Goal: Transaction & Acquisition: Purchase product/service

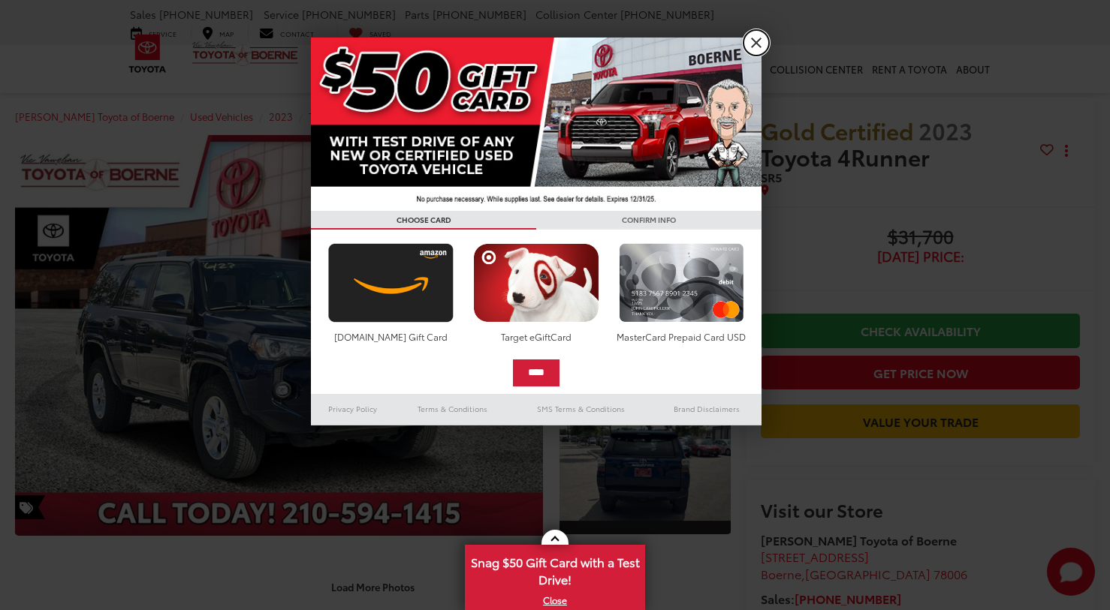
click at [753, 38] on link "X" at bounding box center [756, 43] width 26 height 26
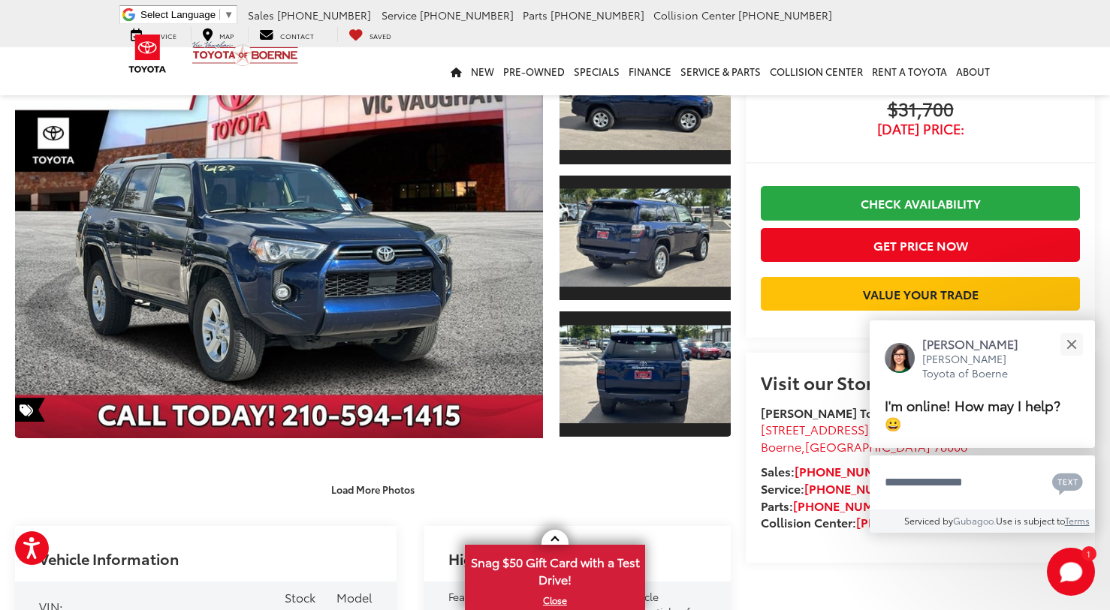
scroll to position [136, 0]
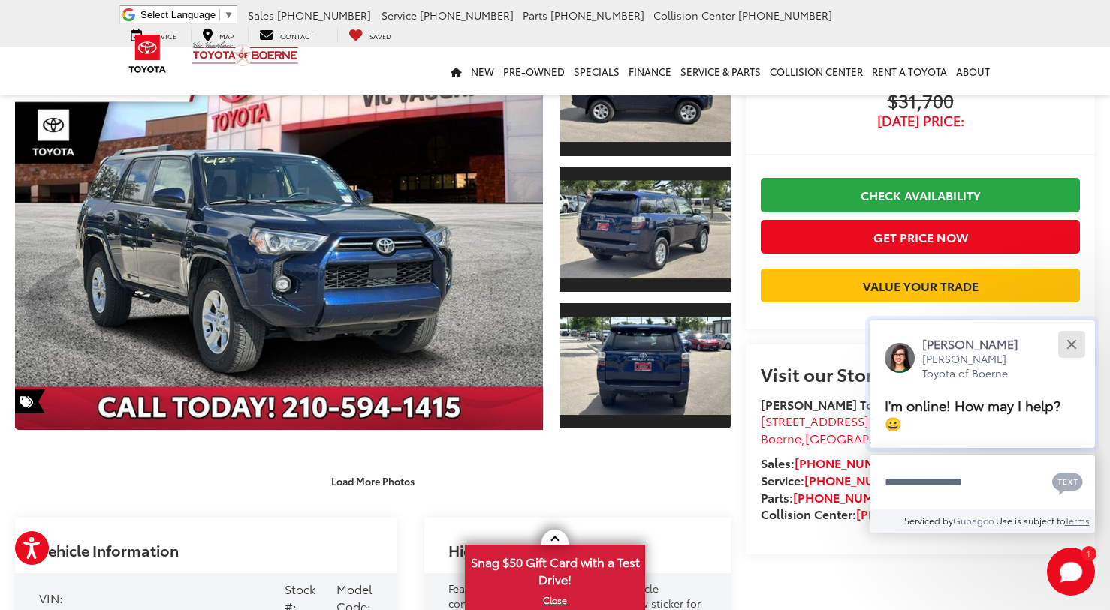
click at [1076, 360] on button "Close" at bounding box center [1071, 344] width 32 height 32
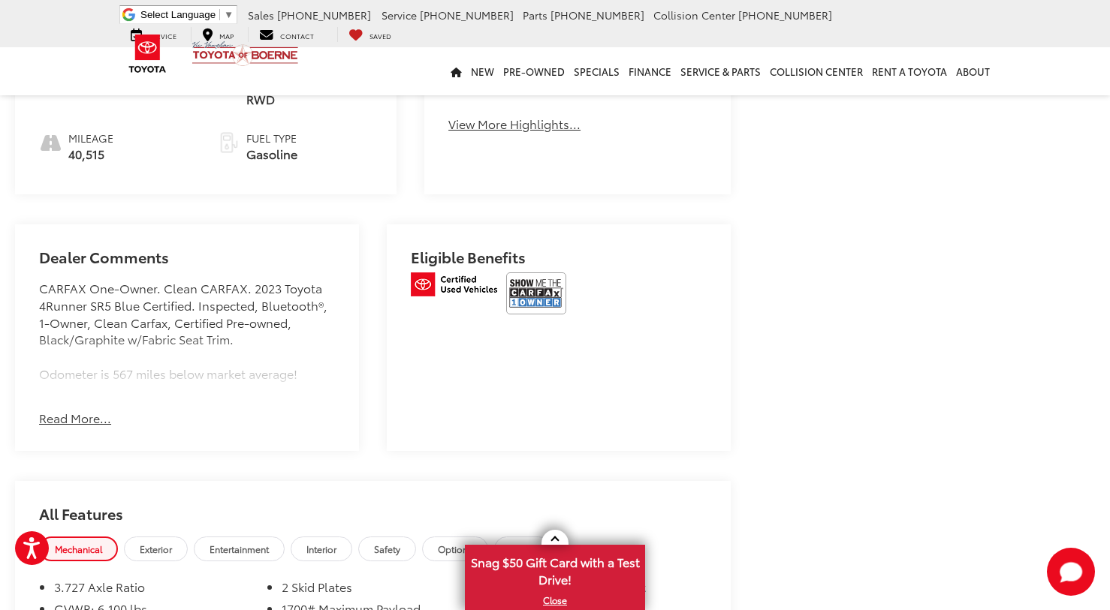
scroll to position [844, 0]
click at [77, 408] on button "Read More..." at bounding box center [75, 416] width 72 height 17
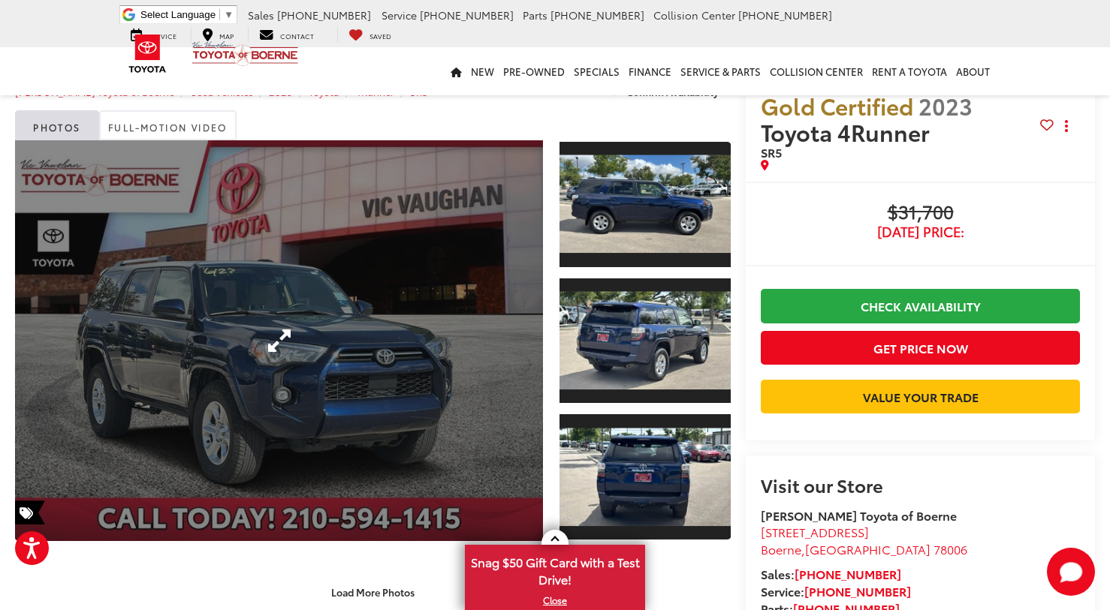
scroll to position [0, 0]
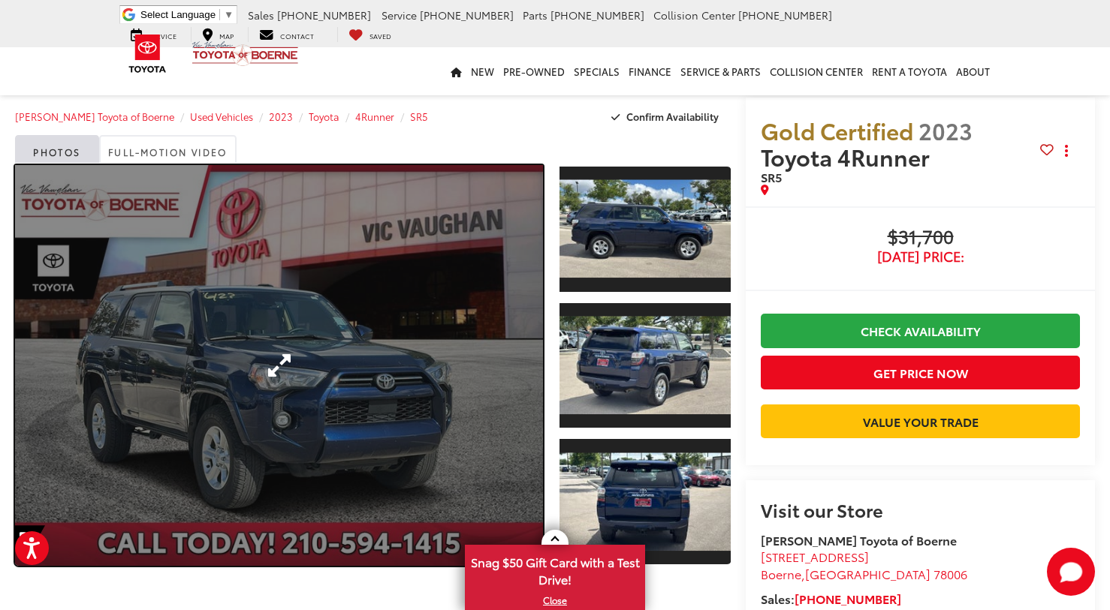
click at [312, 290] on link "Expand Photo 0" at bounding box center [279, 365] width 528 height 401
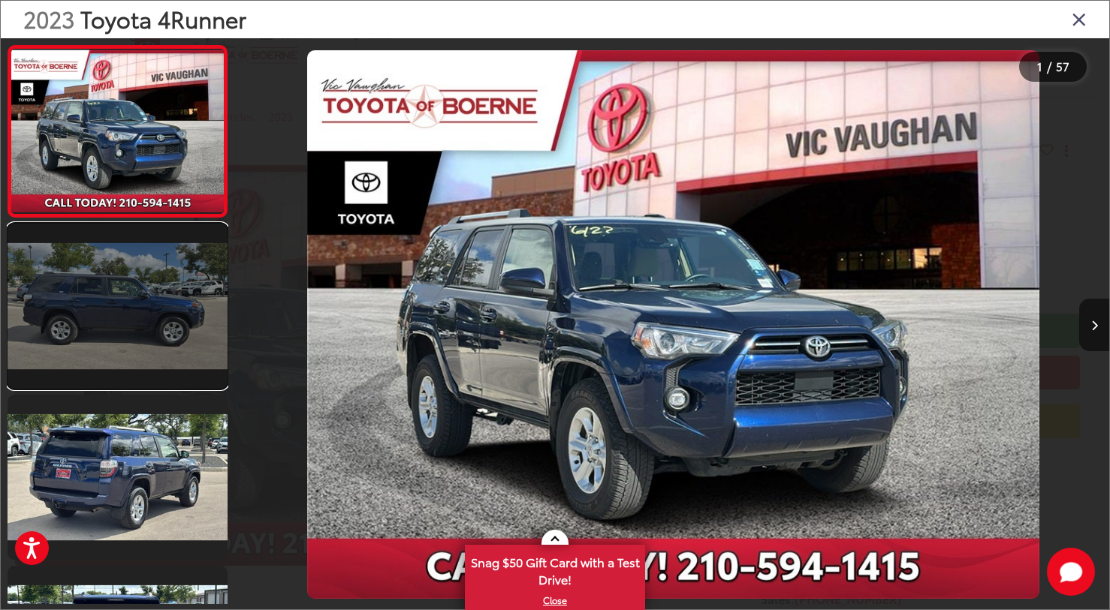
click at [161, 260] on link at bounding box center [118, 306] width 220 height 165
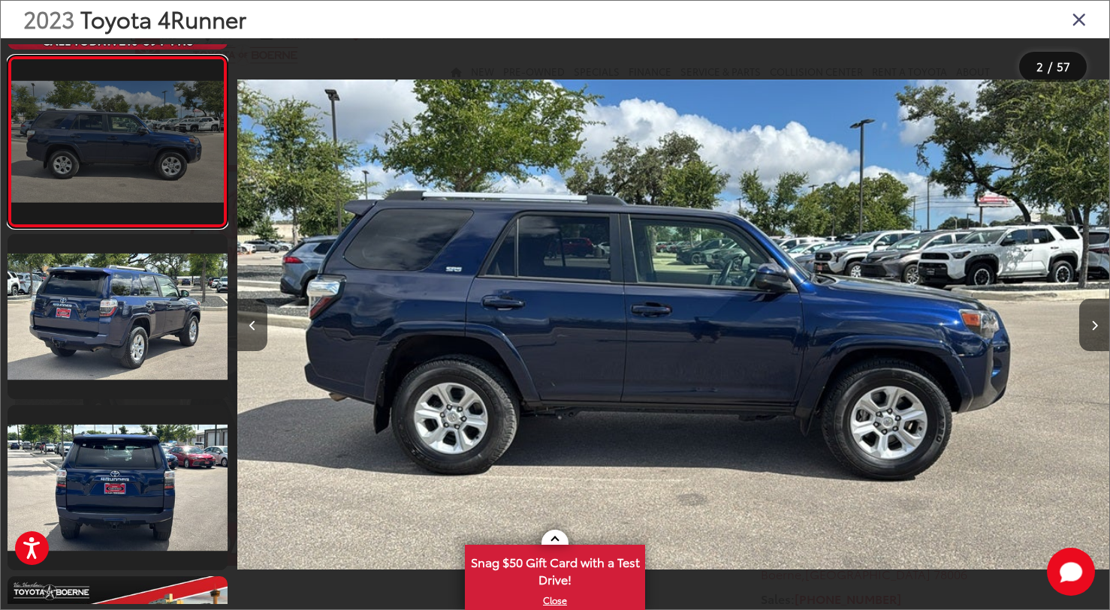
scroll to position [177, 0]
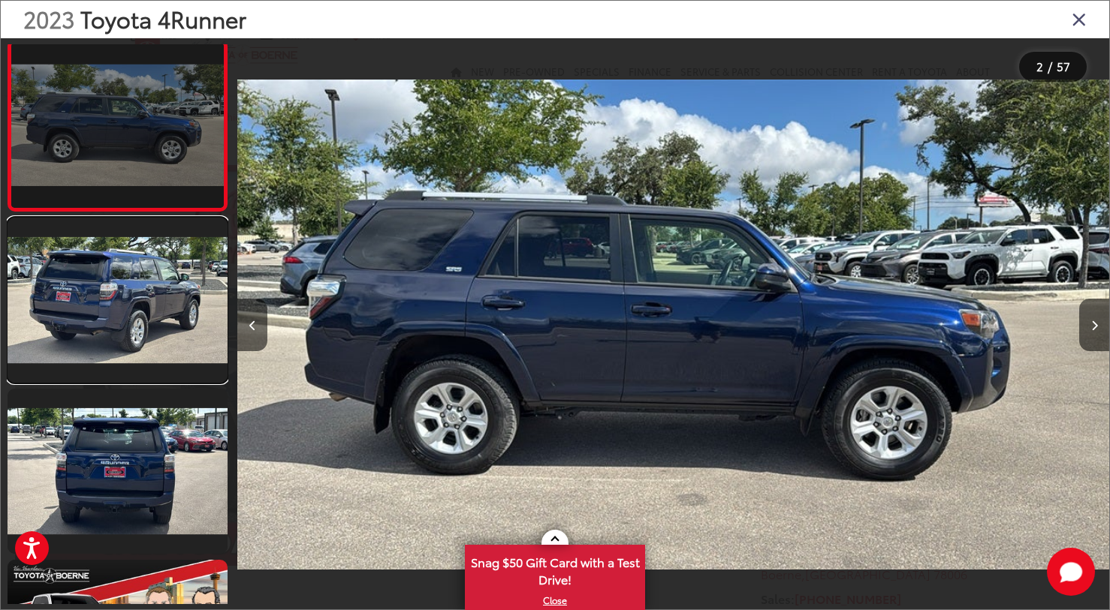
click at [161, 260] on link at bounding box center [118, 300] width 220 height 165
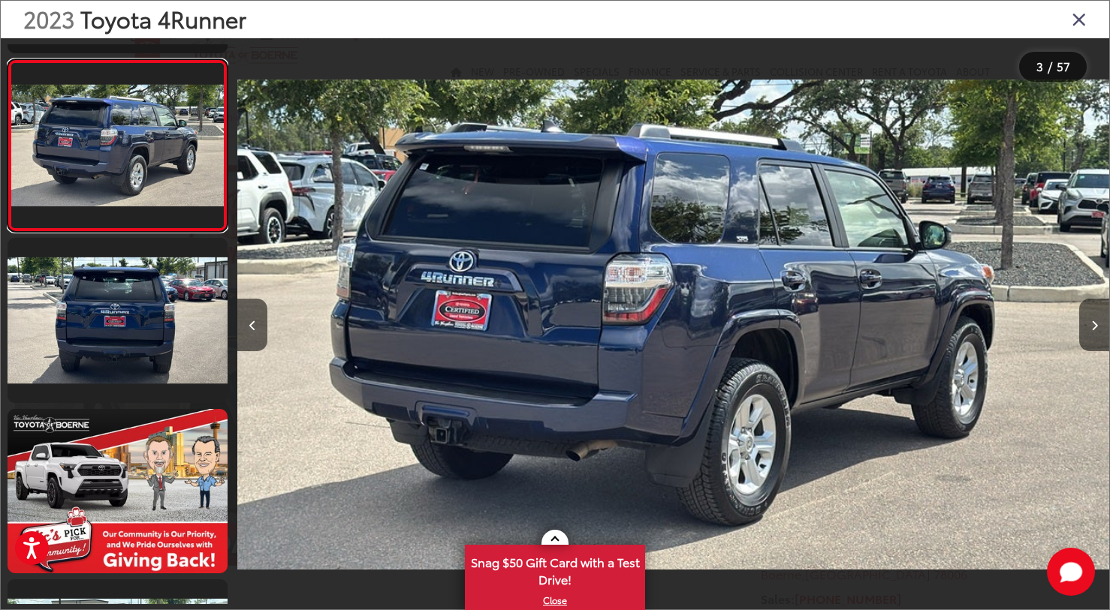
scroll to position [336, 0]
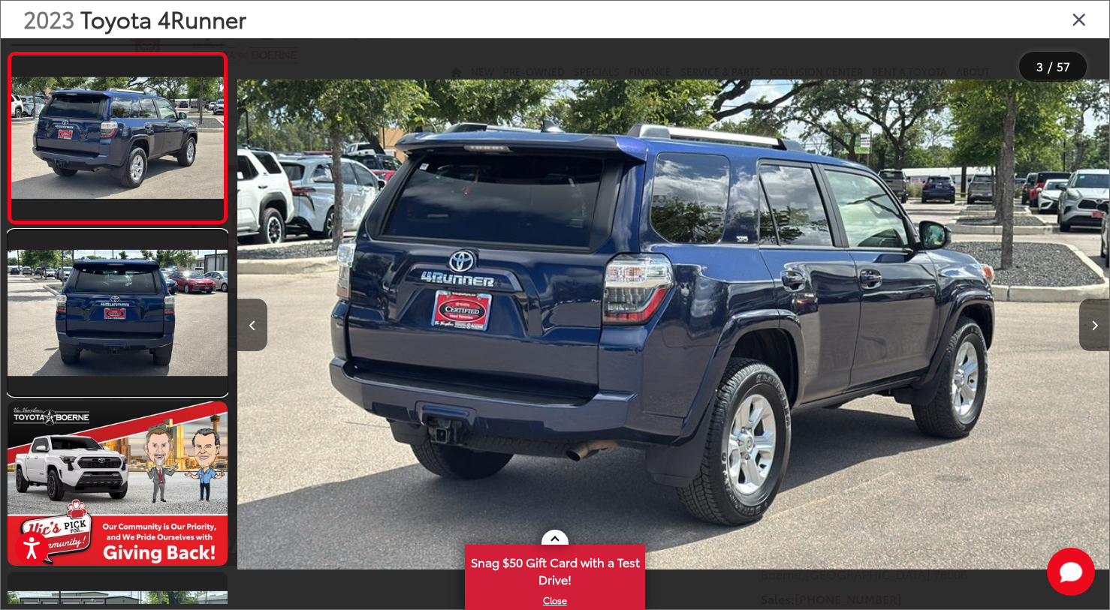
click at [161, 260] on link at bounding box center [118, 312] width 220 height 165
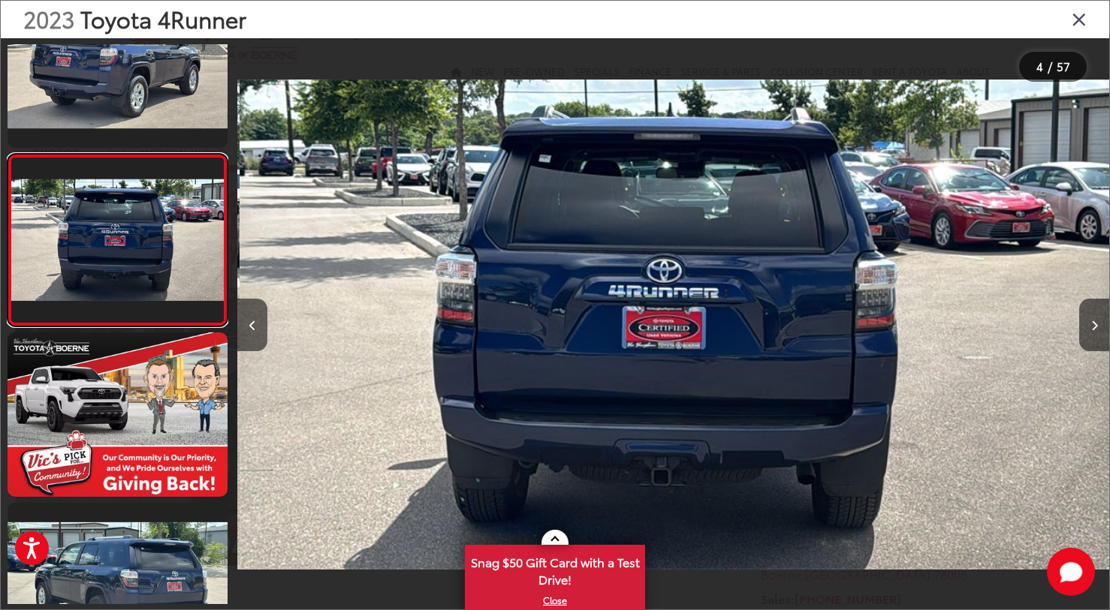
scroll to position [0, 2614]
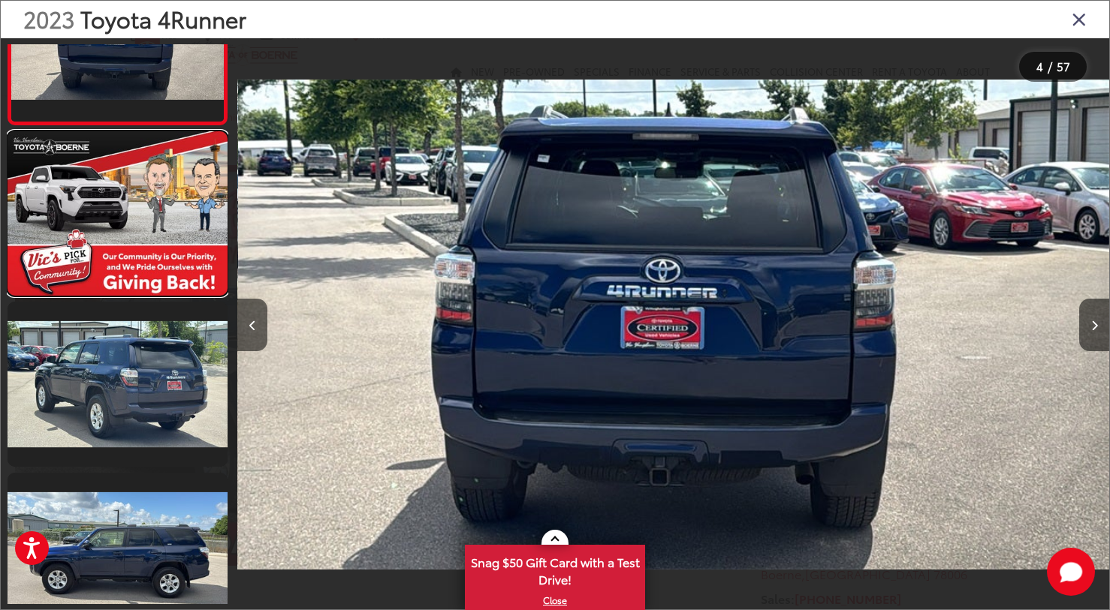
click at [161, 260] on link at bounding box center [118, 213] width 220 height 165
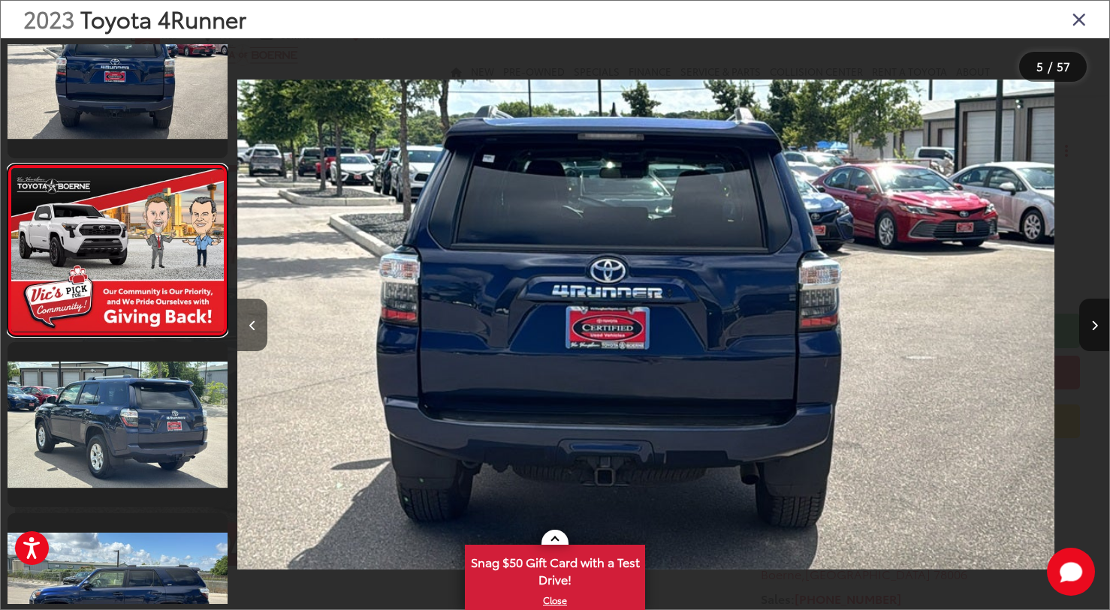
scroll to position [535, 0]
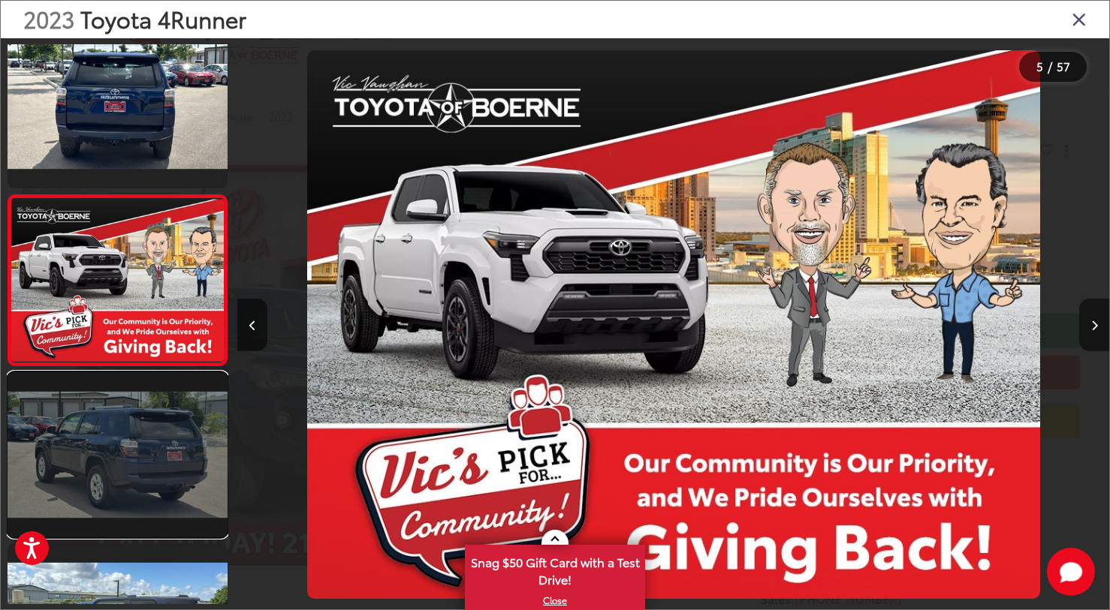
click at [108, 460] on link at bounding box center [118, 454] width 220 height 165
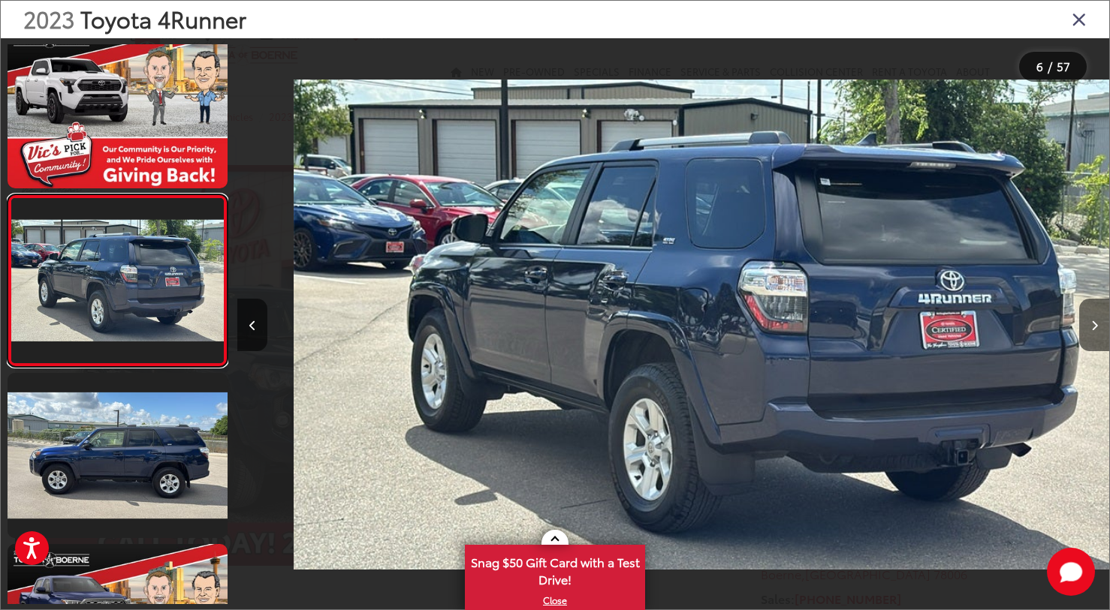
scroll to position [0, 4357]
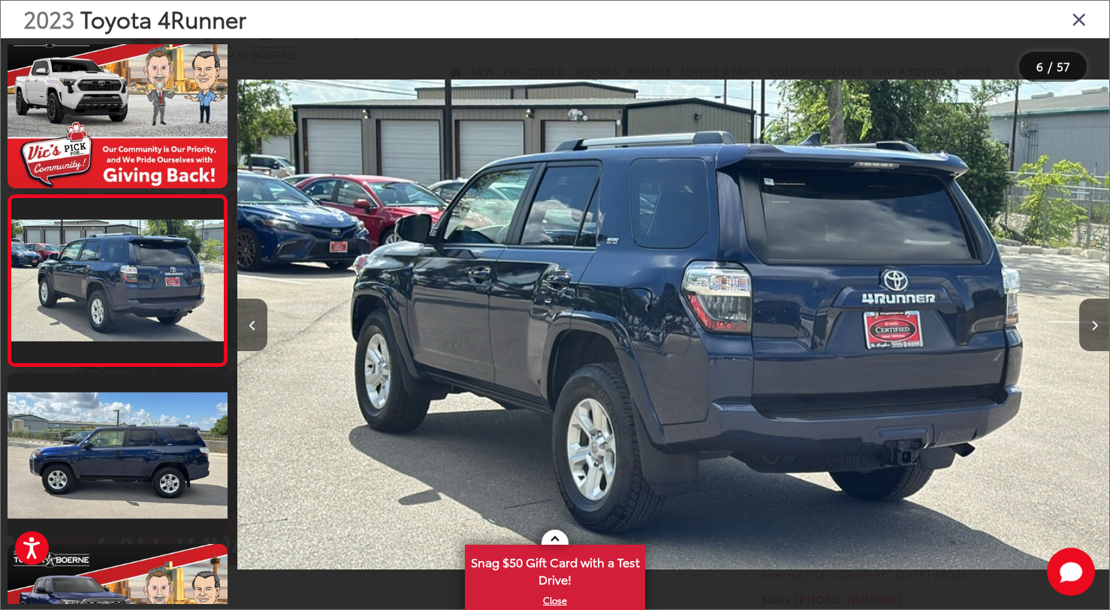
click at [1086, 22] on icon "Close gallery" at bounding box center [1078, 19] width 15 height 20
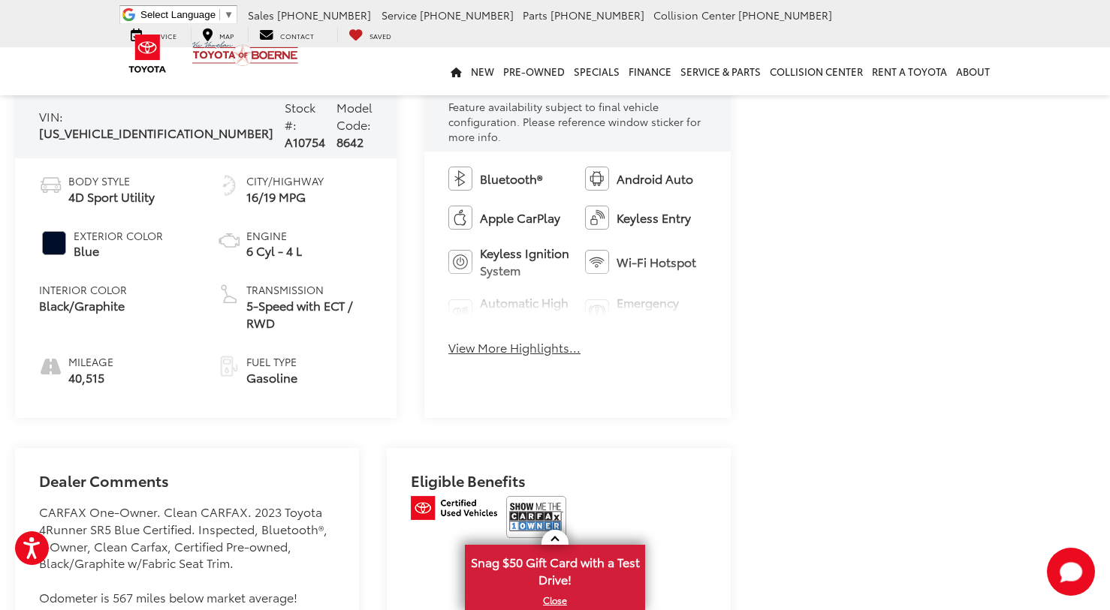
click at [471, 343] on div "Bluetooth® Android Auto Apple CarPlay Keyless Entry Keyless Ignition System Wi-…" at bounding box center [577, 266] width 306 height 229
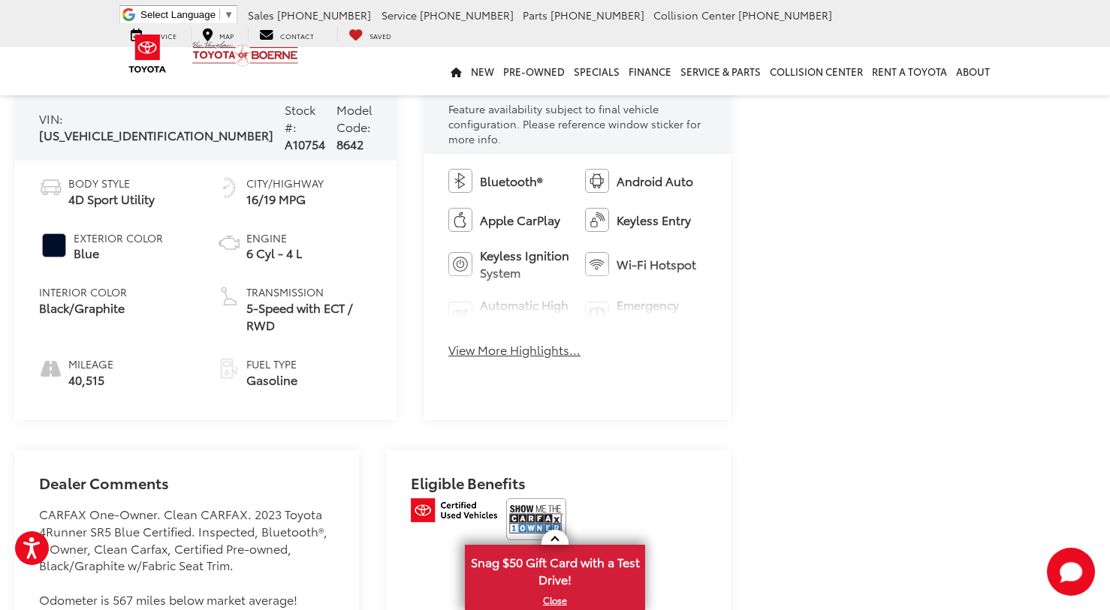
click at [463, 342] on button "View More Highlights..." at bounding box center [514, 350] width 132 height 17
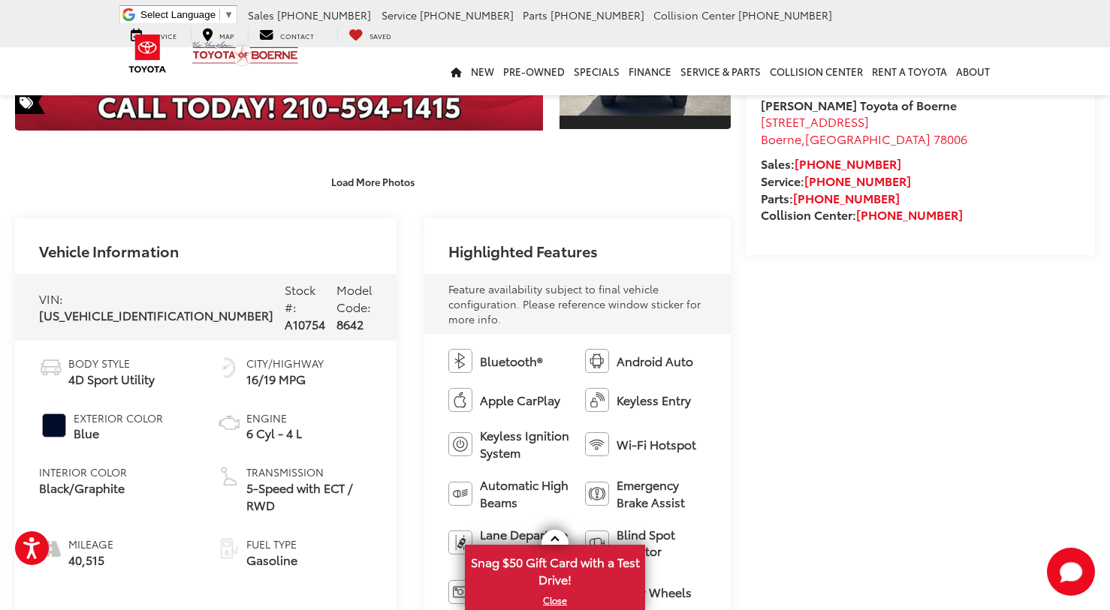
scroll to position [0, 0]
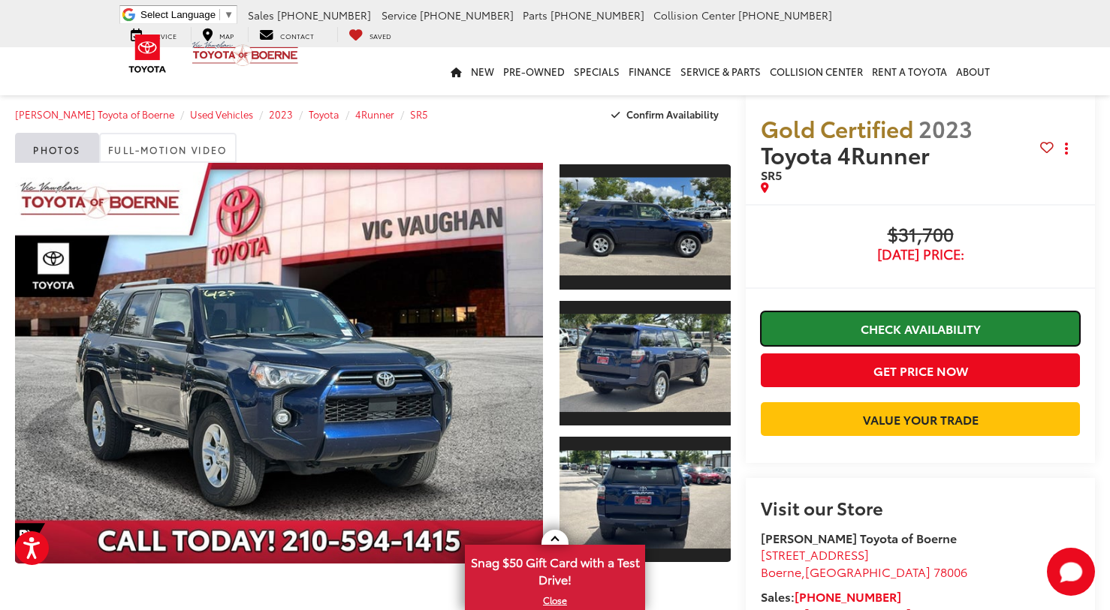
click at [831, 330] on link "Check Availability" at bounding box center [919, 329] width 319 height 34
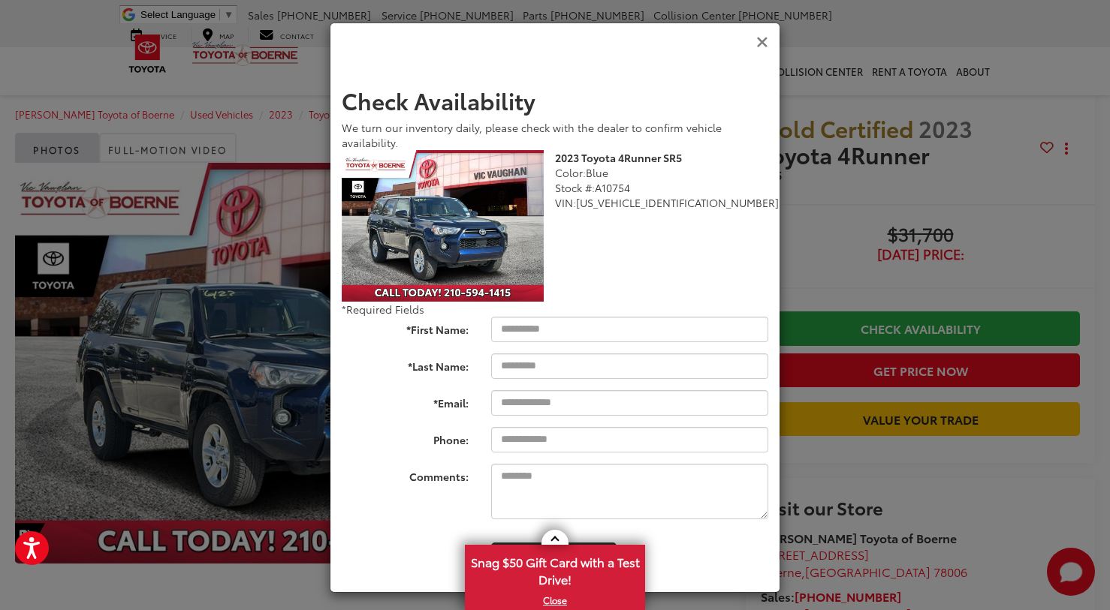
click at [760, 42] on icon "Close" at bounding box center [762, 43] width 12 height 16
